Goal: Transaction & Acquisition: Download file/media

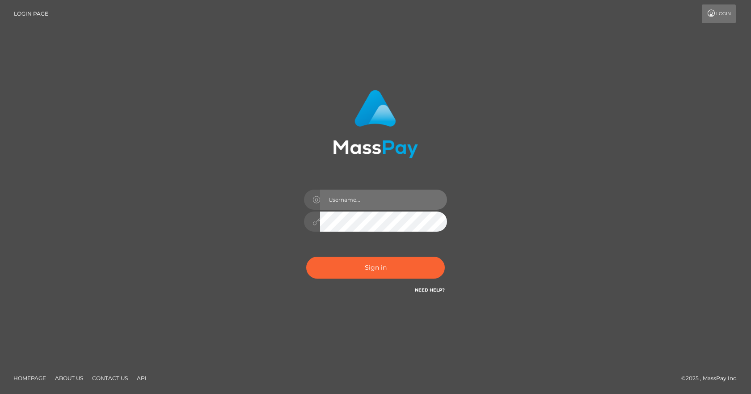
click at [334, 193] on input "text" at bounding box center [383, 200] width 127 height 20
type input "Paula.B2Spin"
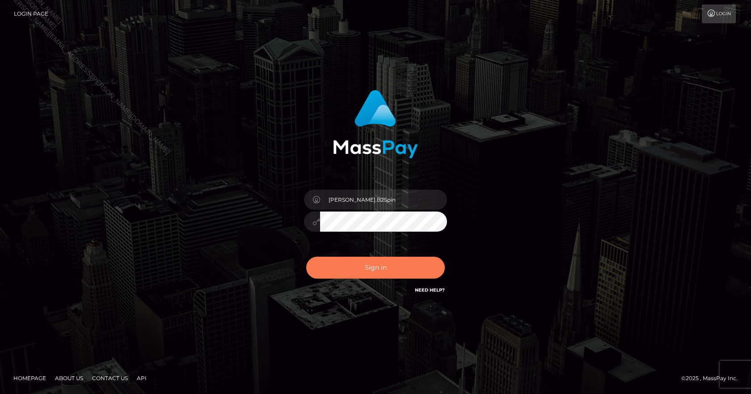
click at [377, 260] on button "Sign in" at bounding box center [375, 268] width 139 height 22
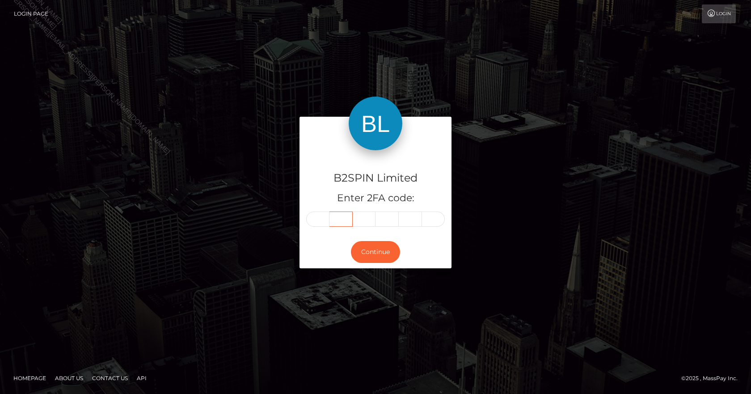
click at [334, 217] on input "text" at bounding box center [341, 219] width 23 height 15
click at [326, 218] on input "text" at bounding box center [317, 219] width 23 height 15
type input "2"
type input "9"
type input "3"
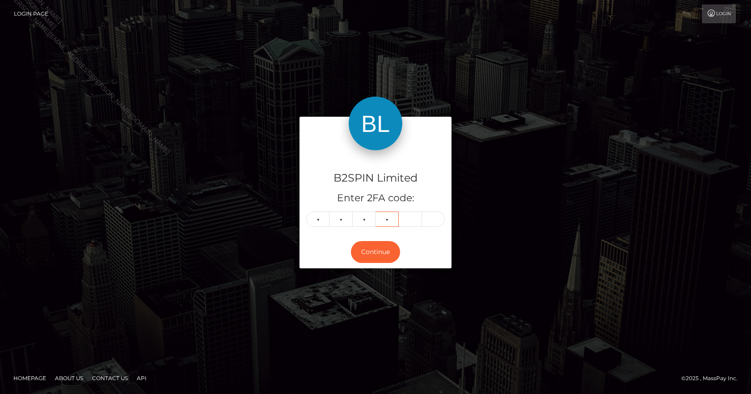
type input "4"
type input "2"
type input "1"
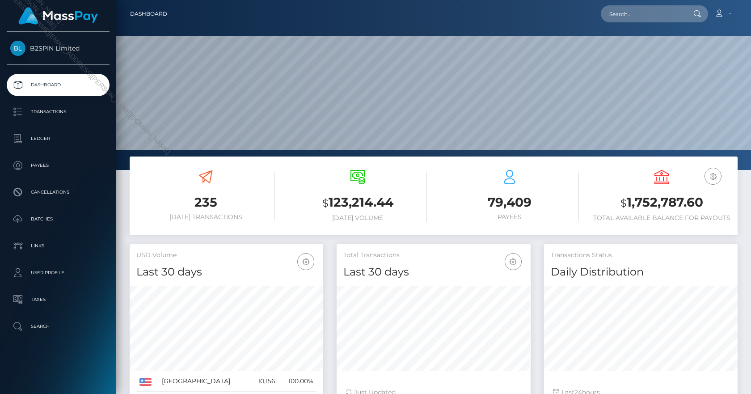
scroll to position [159, 194]
click at [62, 110] on p "Transactions" at bounding box center [58, 111] width 96 height 13
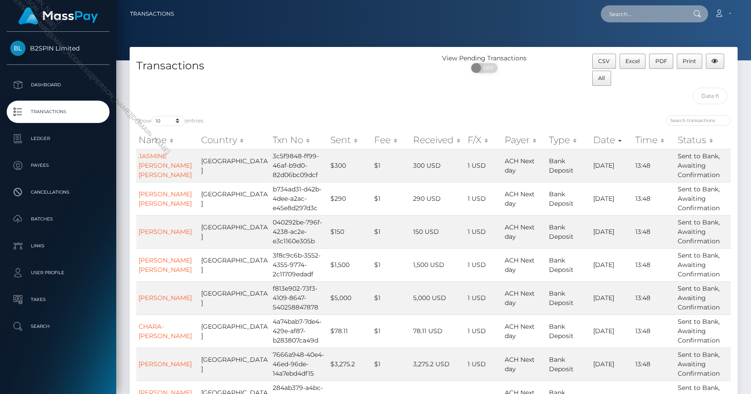
click at [634, 17] on input "text" at bounding box center [643, 13] width 84 height 17
paste input "3298442"
drag, startPoint x: 641, startPoint y: 12, endPoint x: 513, endPoint y: 20, distance: 127.7
click at [445, 13] on div "3298442 Loading... Loading... Account Edit Profile Logout" at bounding box center [459, 13] width 556 height 19
paste input "[PERSON_NAME]"
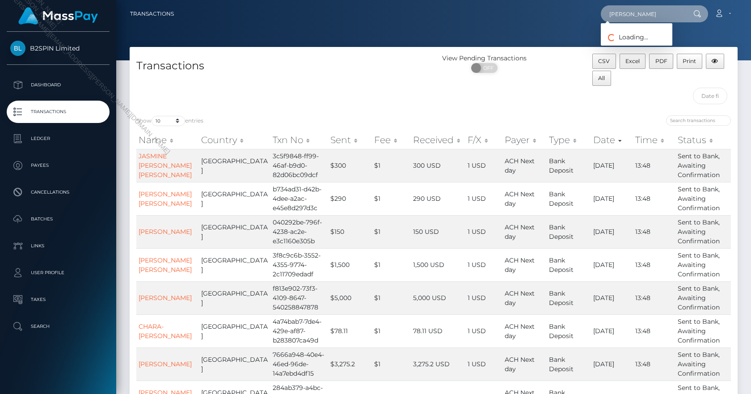
paste input "[PERSON_NAME]"
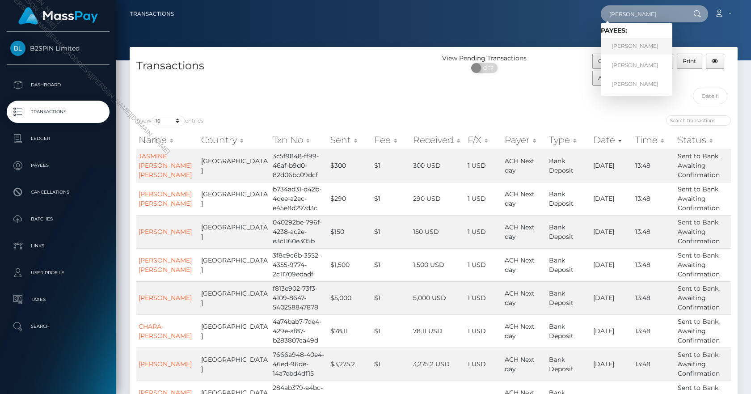
type input "[PERSON_NAME]"
click at [645, 43] on link "TRACY RENE BAKER" at bounding box center [637, 46] width 72 height 17
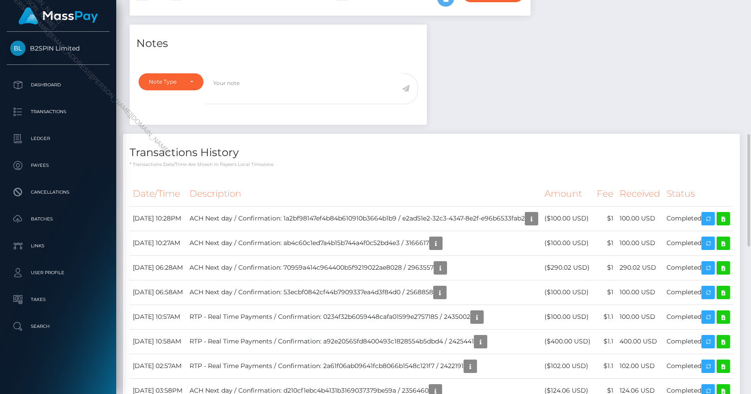
scroll to position [313, 0]
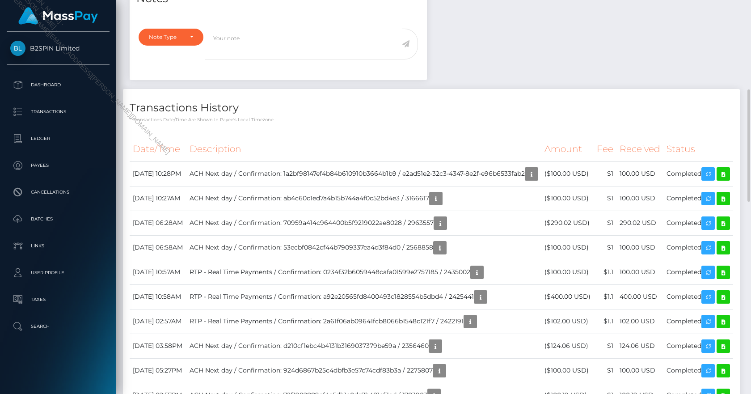
click at [622, 43] on div "Notes Note Type Compliance Clear Compliance General Note Type" at bounding box center [434, 354] width 622 height 748
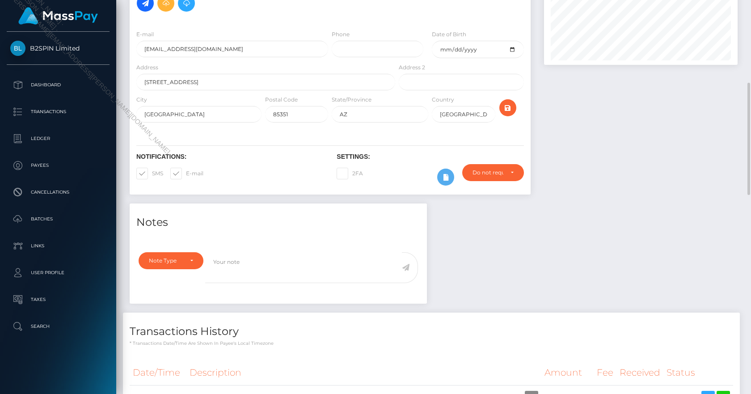
scroll to position [0, 0]
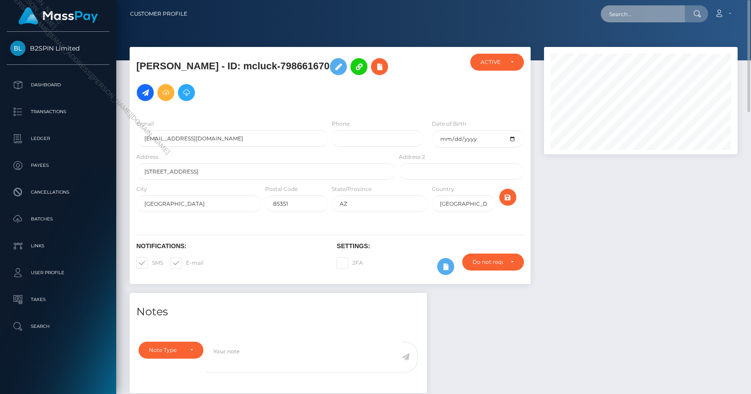
click at [631, 11] on input "text" at bounding box center [643, 13] width 84 height 17
paste input "3298442"
type input "3298442"
click at [650, 17] on input "3298442" at bounding box center [643, 13] width 84 height 17
click at [698, 11] on icon at bounding box center [698, 13] width 8 height 7
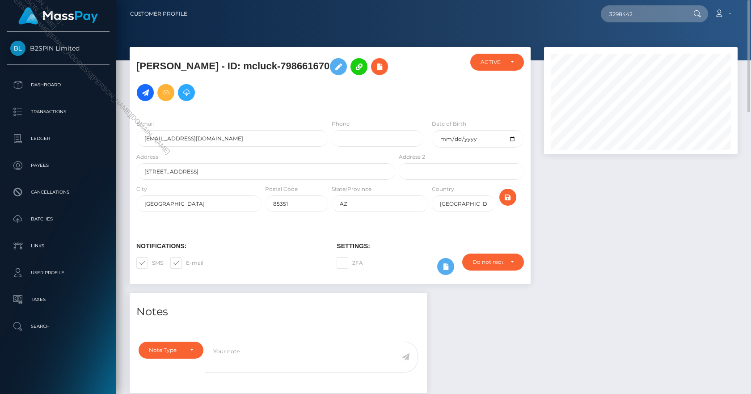
click at [698, 11] on icon at bounding box center [698, 13] width 8 height 7
click at [58, 112] on p "Transactions" at bounding box center [58, 111] width 96 height 13
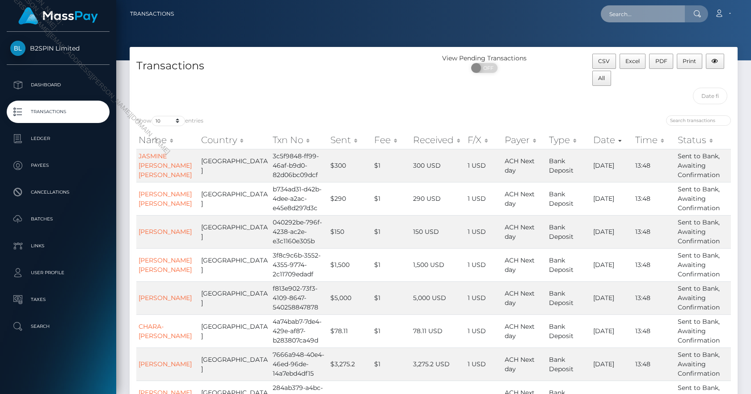
click at [637, 12] on input "text" at bounding box center [643, 13] width 84 height 17
paste input "1571686566"
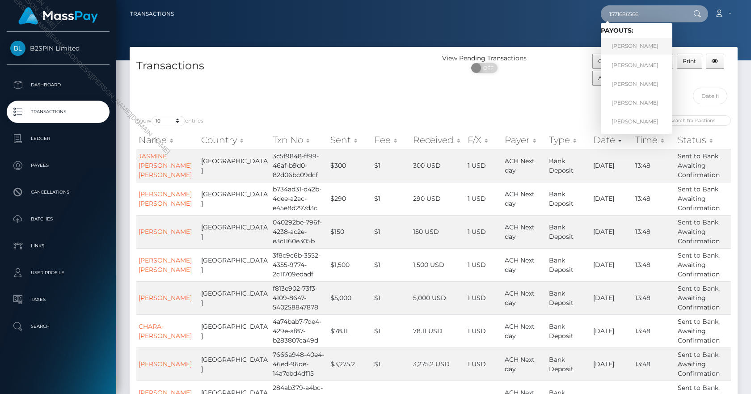
type input "1571686566"
click at [636, 41] on link "TRACY RENE BAKER" at bounding box center [637, 46] width 72 height 17
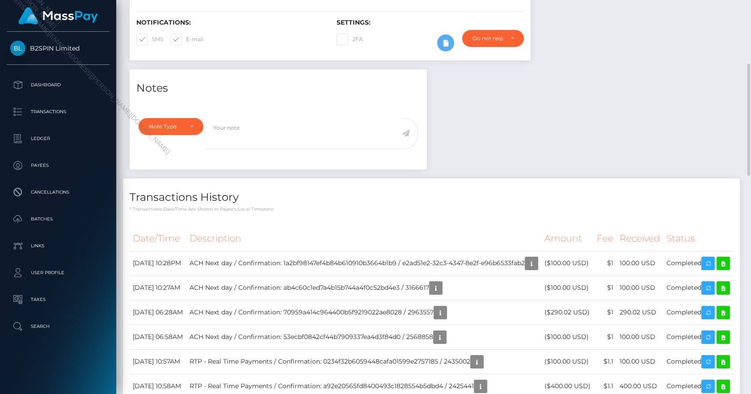
scroll to position [268, 0]
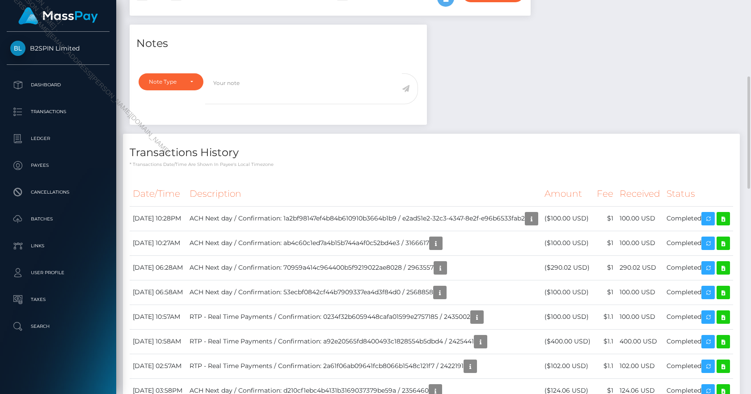
click at [544, 134] on div "Transactions History * Transactions date/time are shown in payee's local timezo…" at bounding box center [431, 151] width 617 height 34
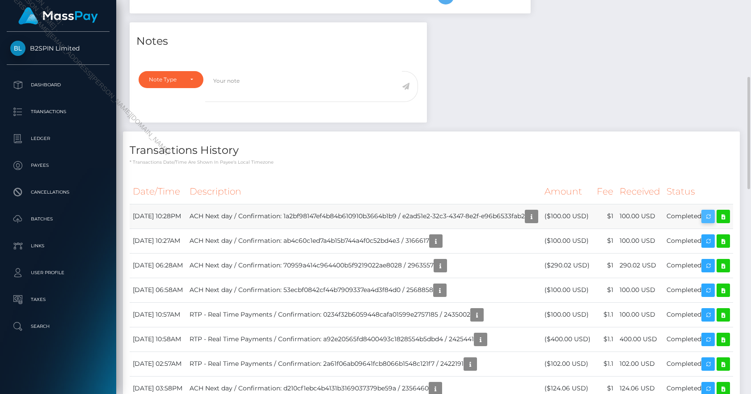
scroll to position [107, 194]
click at [578, 225] on td "($100.00 USD)" at bounding box center [568, 216] width 52 height 25
click at [700, 225] on td "Completed" at bounding box center [699, 216] width 70 height 25
click at [713, 215] on icon "button" at bounding box center [708, 216] width 11 height 11
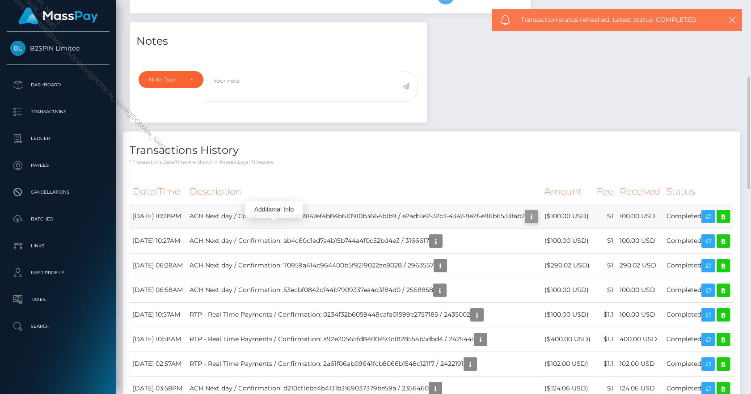
click at [526, 222] on icon "button" at bounding box center [531, 216] width 11 height 11
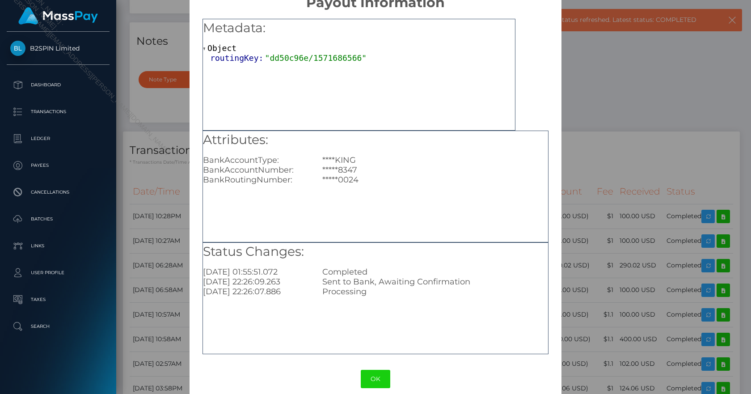
scroll to position [31, 0]
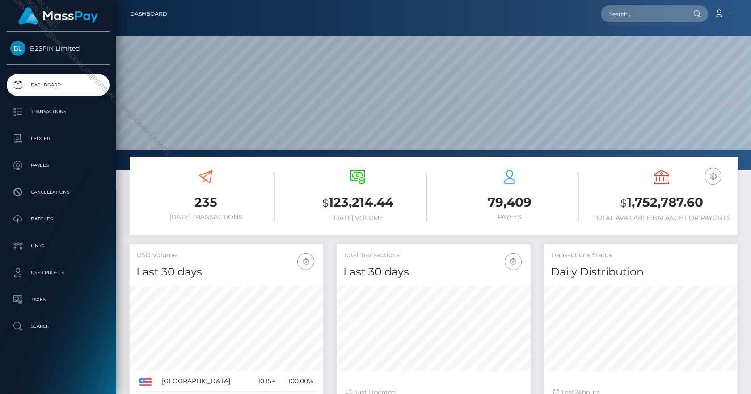
scroll to position [159, 194]
click at [71, 105] on link "Transactions" at bounding box center [58, 112] width 103 height 22
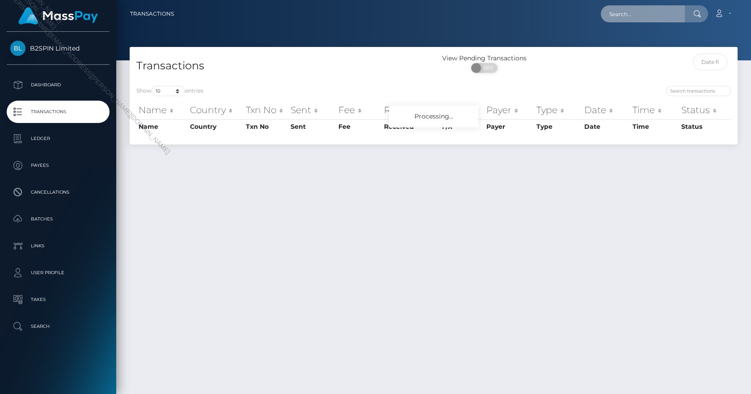
click at [636, 21] on input "text" at bounding box center [643, 13] width 84 height 17
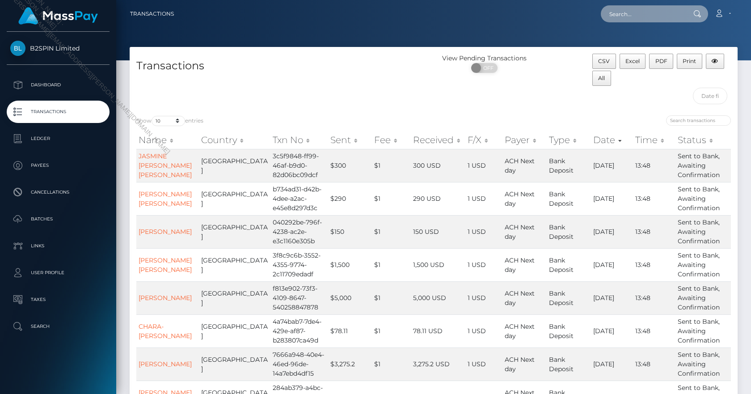
paste input "4cf8734a-6fd6-44f4-91d0-8e996c98bb67"
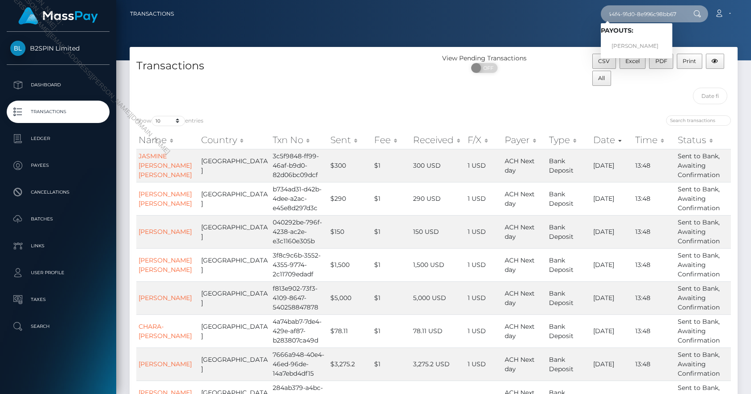
type input "4cf8734a-6fd6-44f4-91d0-8e996c98bb67"
click at [630, 38] on link "[PERSON_NAME]" at bounding box center [637, 46] width 72 height 17
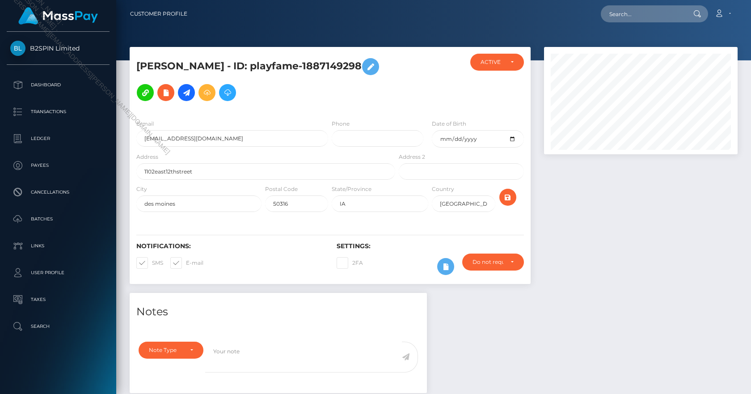
scroll to position [107, 194]
click at [573, 199] on div at bounding box center [641, 170] width 207 height 246
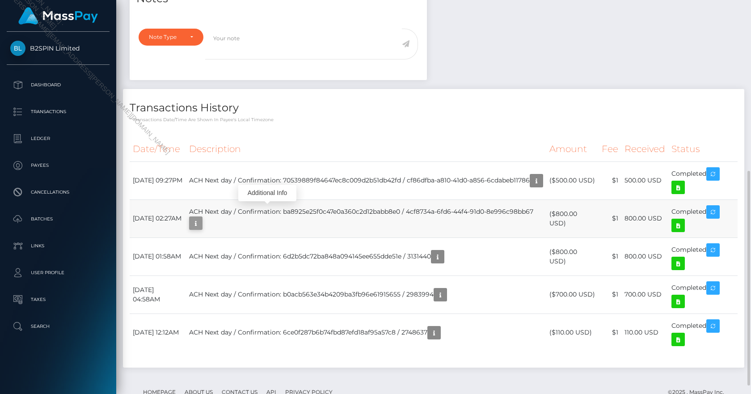
click at [201, 218] on icon "button" at bounding box center [196, 223] width 11 height 11
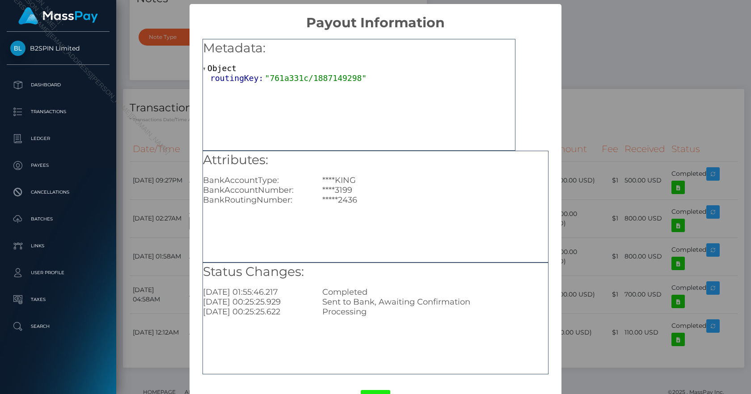
scroll to position [31, 0]
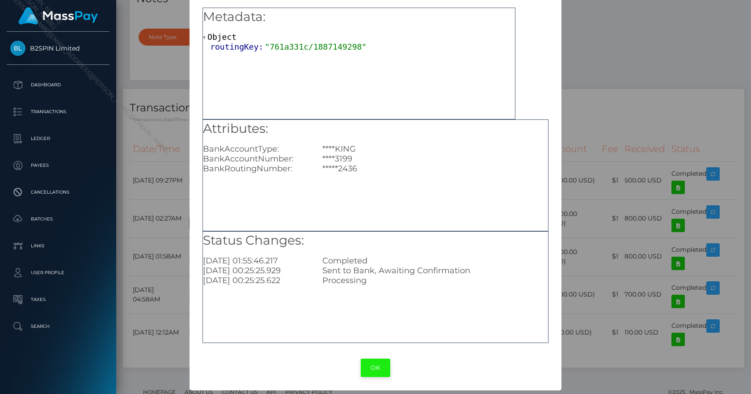
click at [381, 365] on button "OK" at bounding box center [376, 368] width 30 height 18
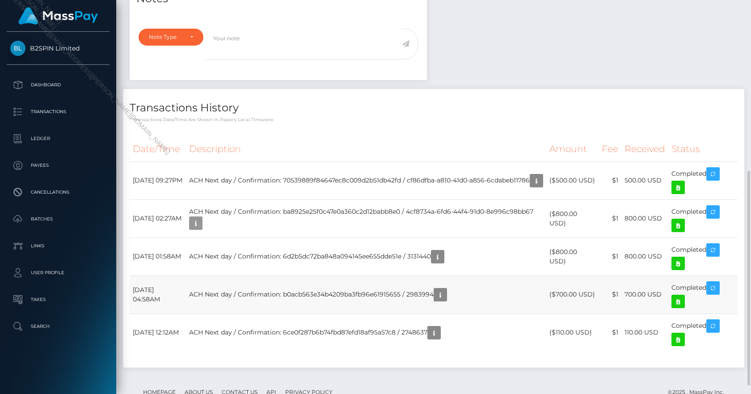
scroll to position [107, 194]
click at [676, 220] on icon at bounding box center [678, 225] width 11 height 11
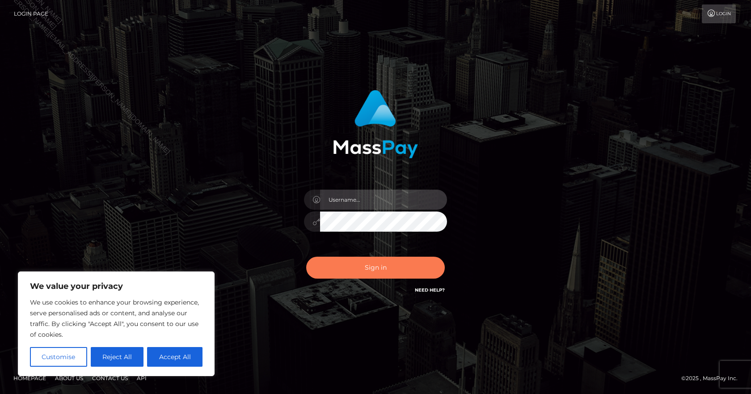
type input "Paula.B2Spin"
click at [387, 275] on button "Sign in" at bounding box center [375, 268] width 139 height 22
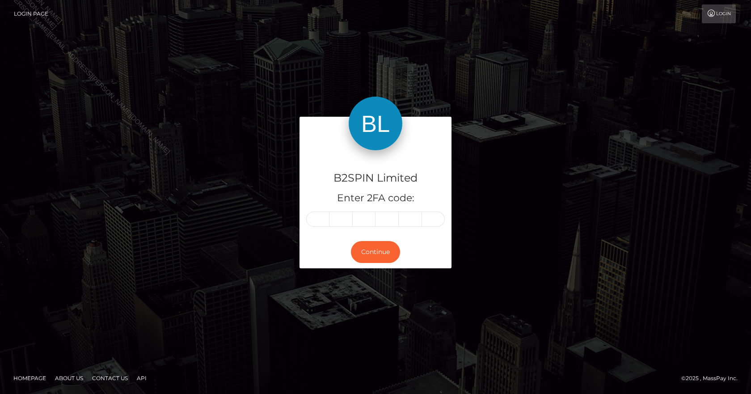
drag, startPoint x: 309, startPoint y: 217, endPoint x: 314, endPoint y: 215, distance: 5.7
click at [314, 215] on input "text" at bounding box center [317, 219] width 23 height 15
type input "0"
type input "4"
type input "9"
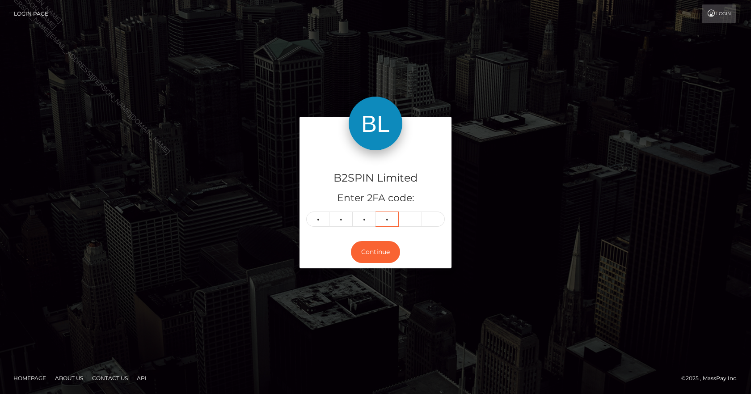
type input "3"
type input "5"
type input "3"
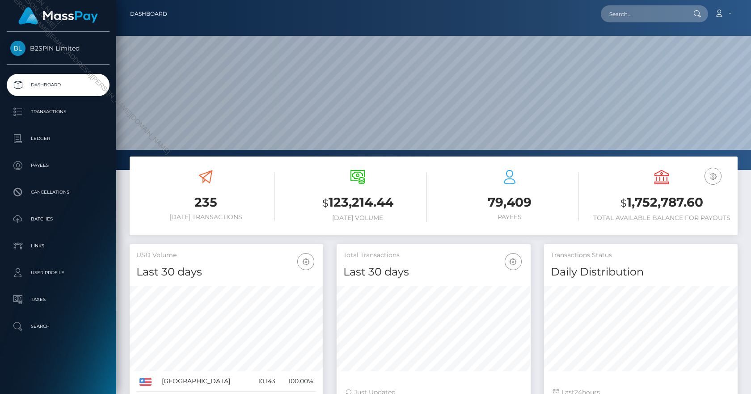
scroll to position [159, 194]
click at [78, 113] on p "Transactions" at bounding box center [58, 111] width 96 height 13
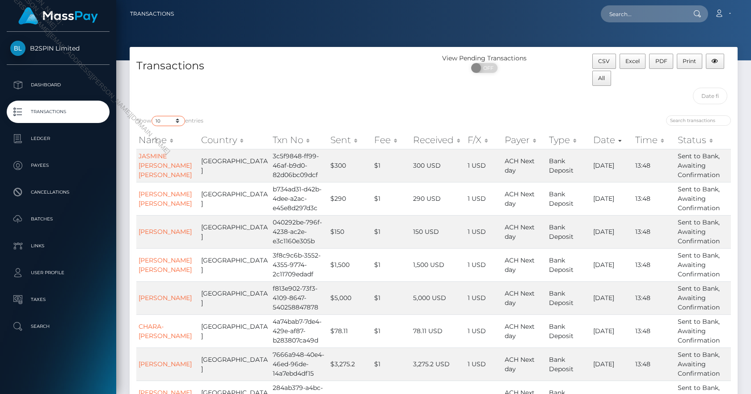
click at [169, 118] on select "10 25 50 100 250 500 1,000 3,500" at bounding box center [169, 121] width 34 height 10
select select "3500"
click at [153, 116] on select "10 25 50 100 250 500 1,000 3,500" at bounding box center [169, 121] width 34 height 10
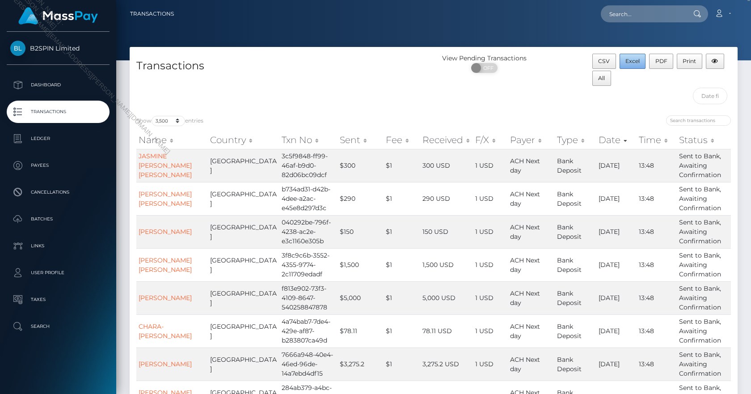
click at [634, 61] on span "Excel" at bounding box center [633, 61] width 14 height 7
